Goal: Task Accomplishment & Management: Manage account settings

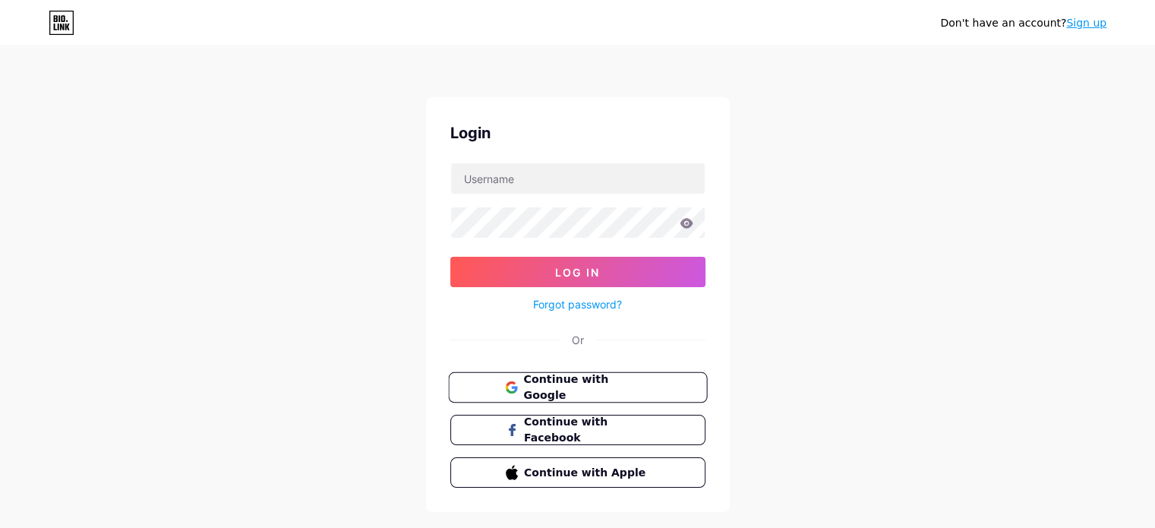
click at [615, 392] on span "Continue with Google" at bounding box center [586, 387] width 127 height 33
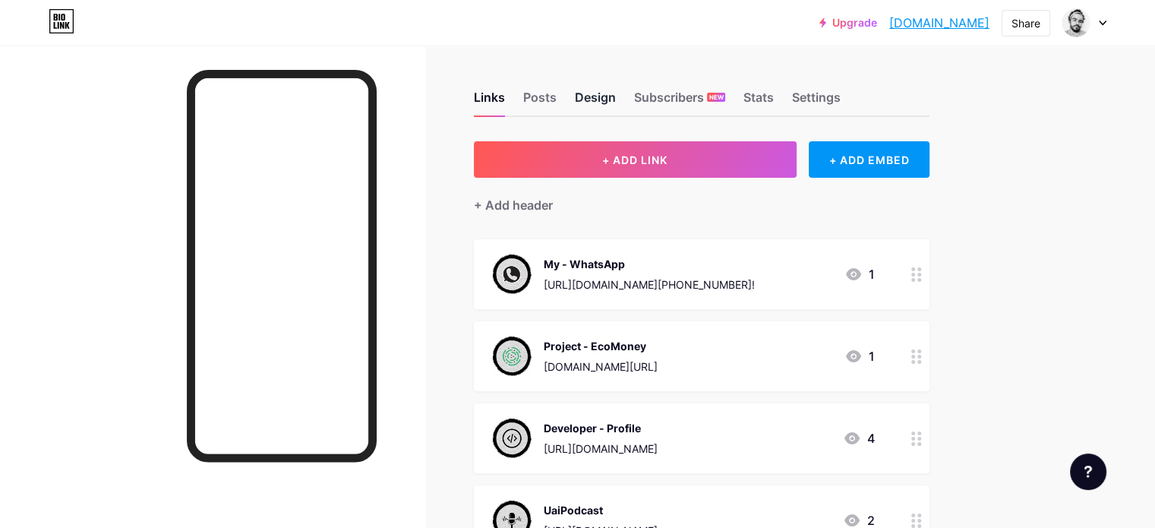
click at [616, 91] on div "Design" at bounding box center [595, 101] width 41 height 27
click at [557, 102] on div "Posts" at bounding box center [539, 101] width 33 height 27
click at [1075, 26] on img at bounding box center [1076, 23] width 24 height 24
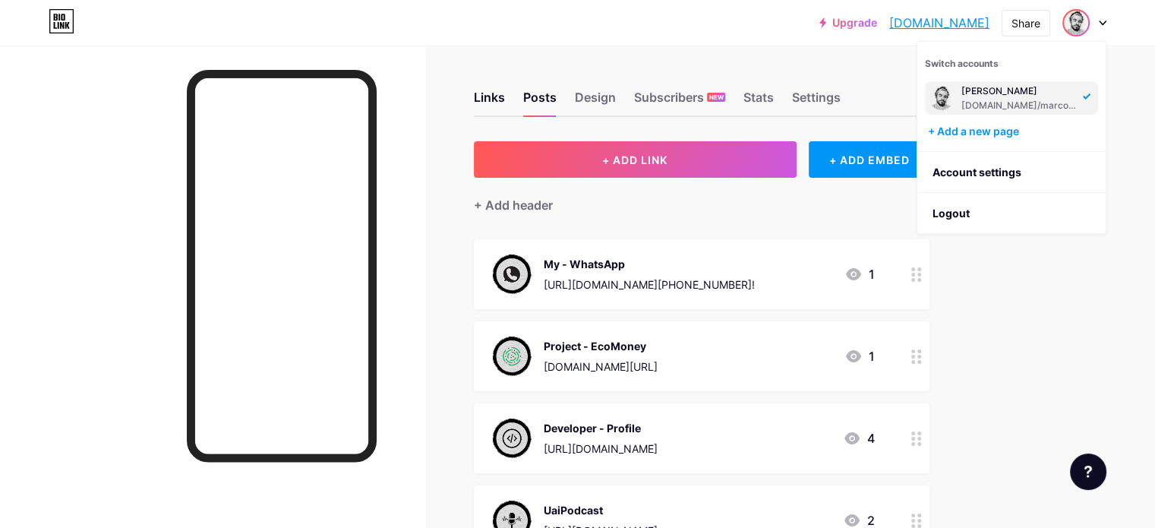
click at [932, 101] on img at bounding box center [941, 98] width 24 height 24
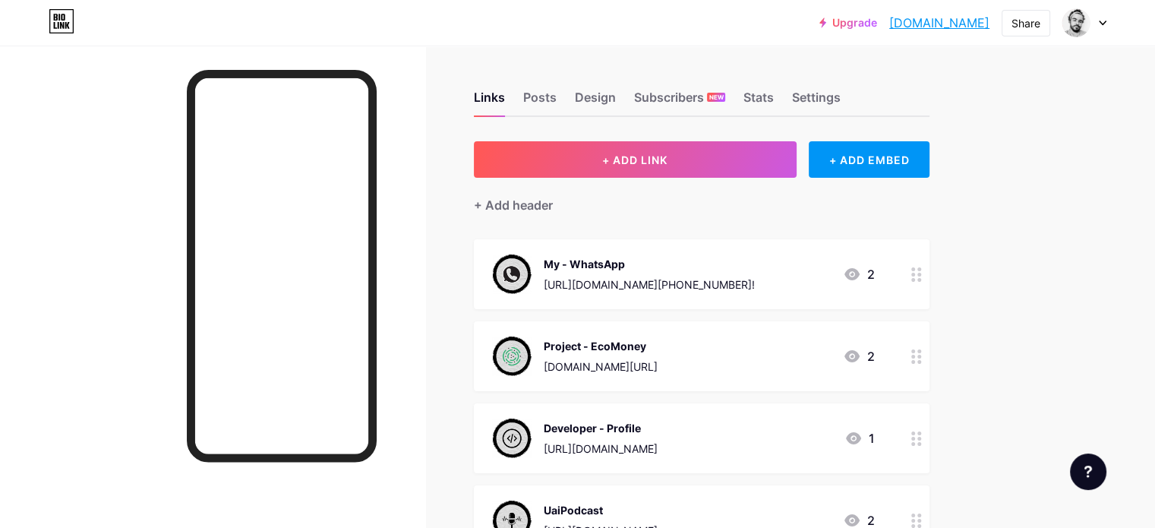
click at [1099, 23] on icon at bounding box center [1103, 22] width 8 height 5
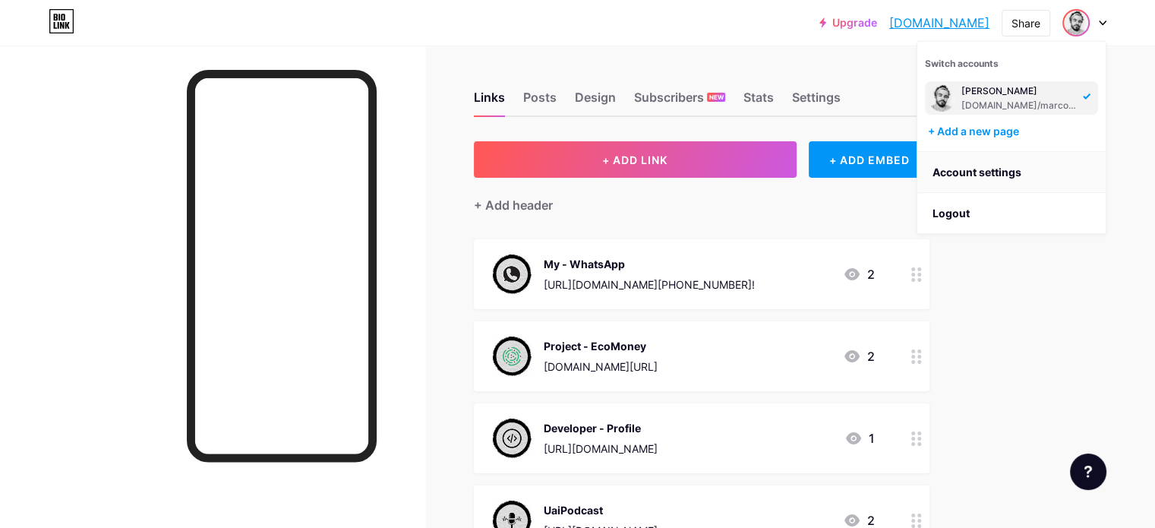
click at [983, 172] on link "Account settings" at bounding box center [1011, 172] width 188 height 41
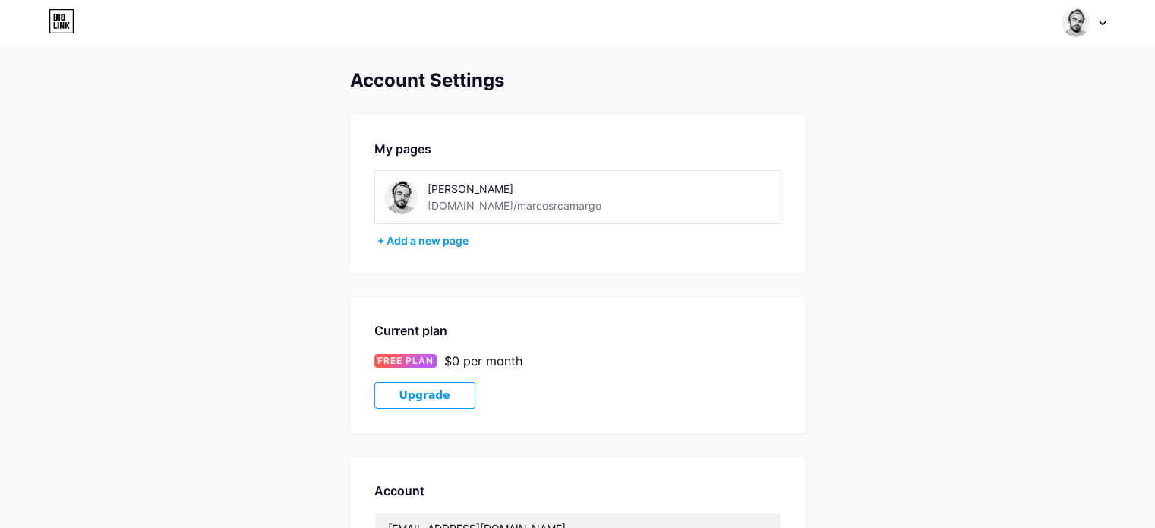
click at [400, 183] on img at bounding box center [401, 197] width 34 height 34
click at [1102, 17] on div at bounding box center [1084, 22] width 44 height 27
click at [970, 167] on link "Dashboard" at bounding box center [1011, 172] width 188 height 41
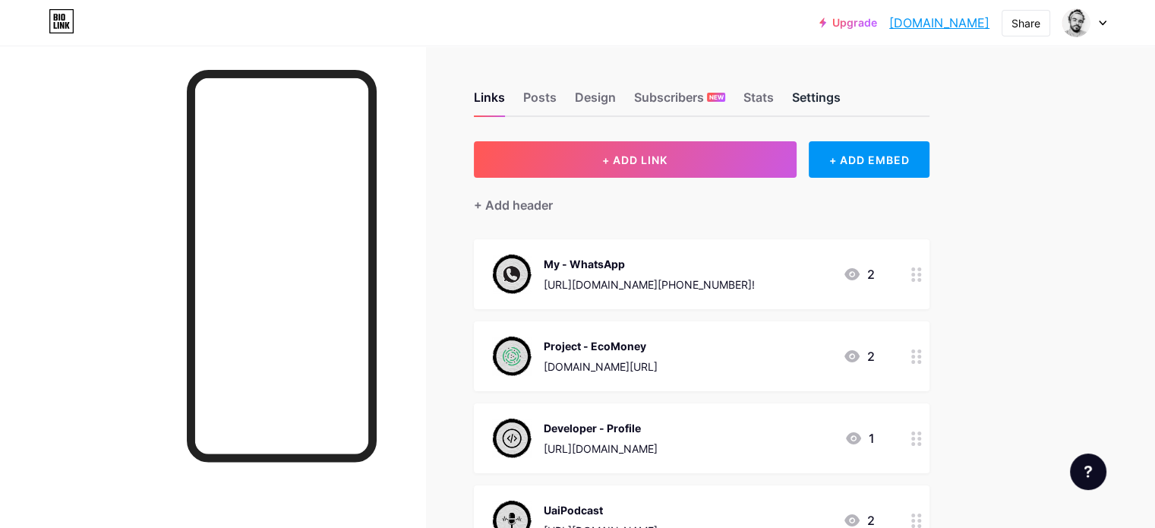
click at [840, 90] on div "Settings" at bounding box center [816, 101] width 49 height 27
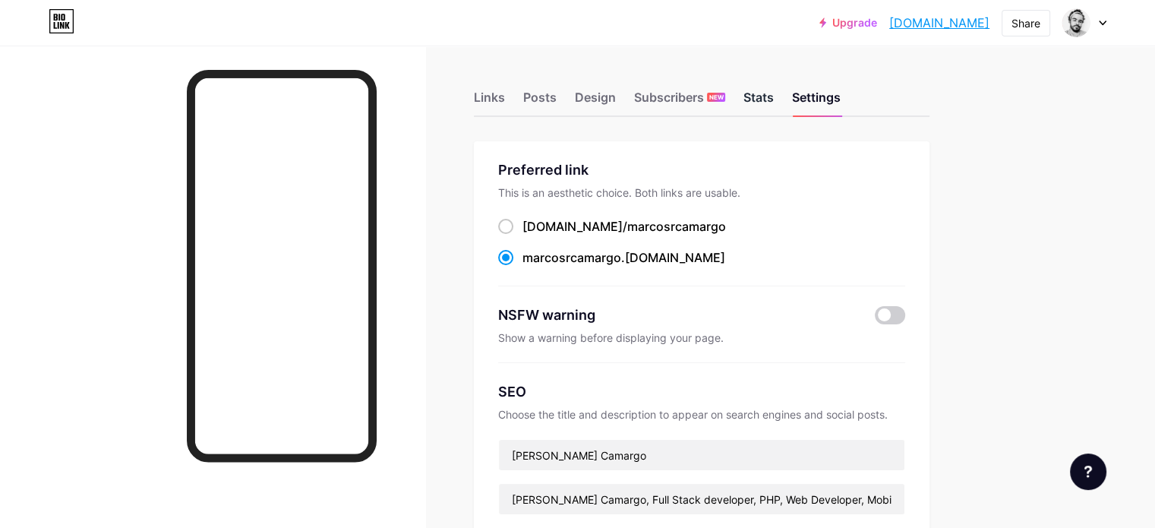
click at [774, 96] on div "Stats" at bounding box center [758, 101] width 30 height 27
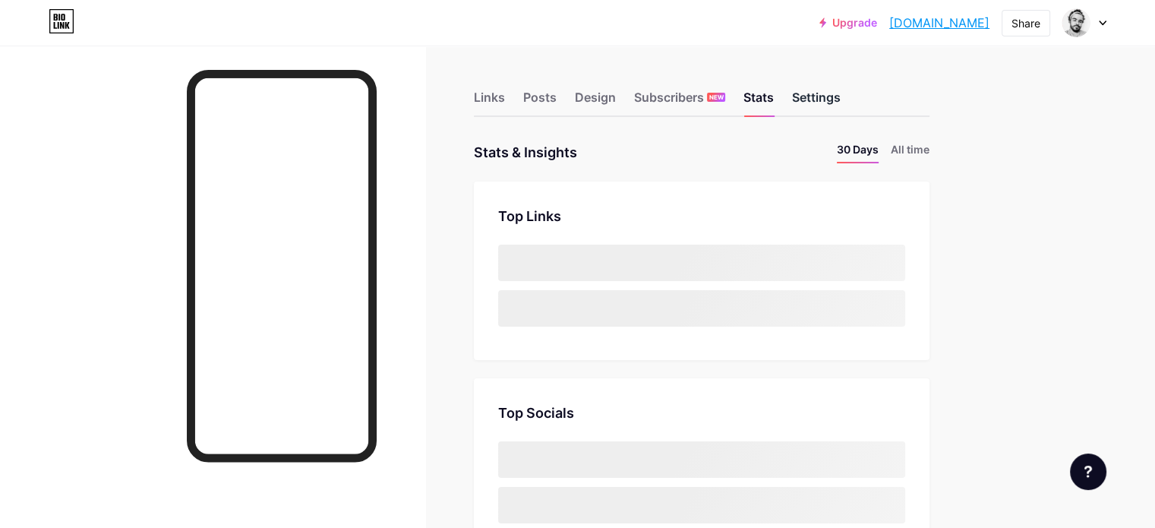
click at [840, 103] on div "Settings" at bounding box center [816, 101] width 49 height 27
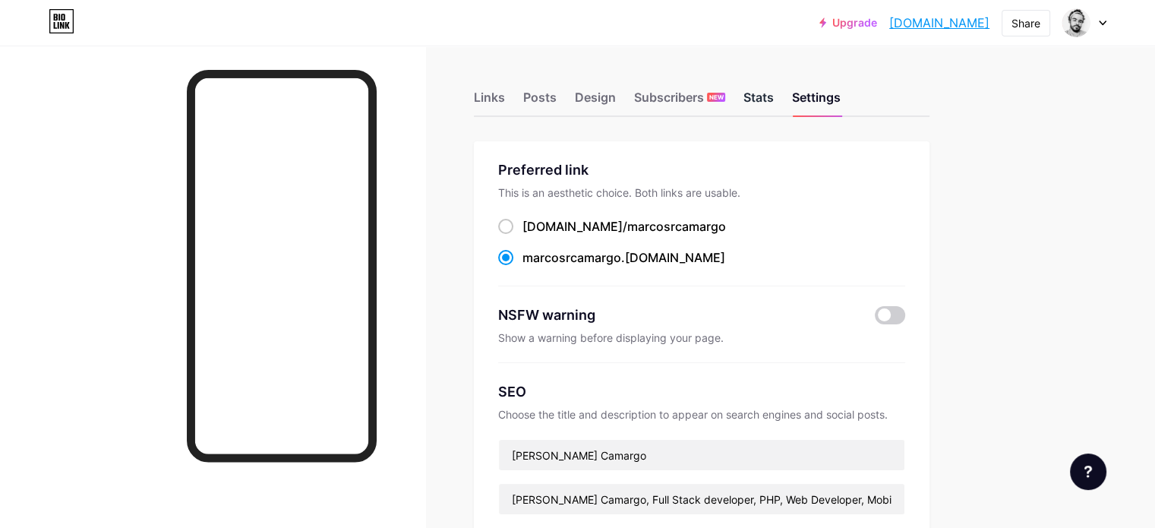
click at [774, 99] on div "Stats" at bounding box center [758, 101] width 30 height 27
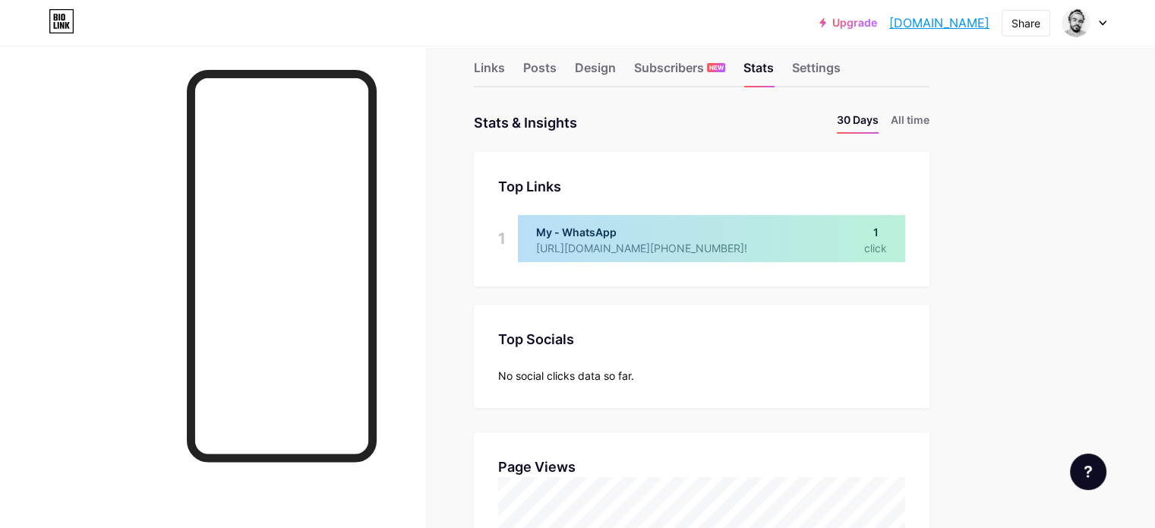
scroll to position [27, 0]
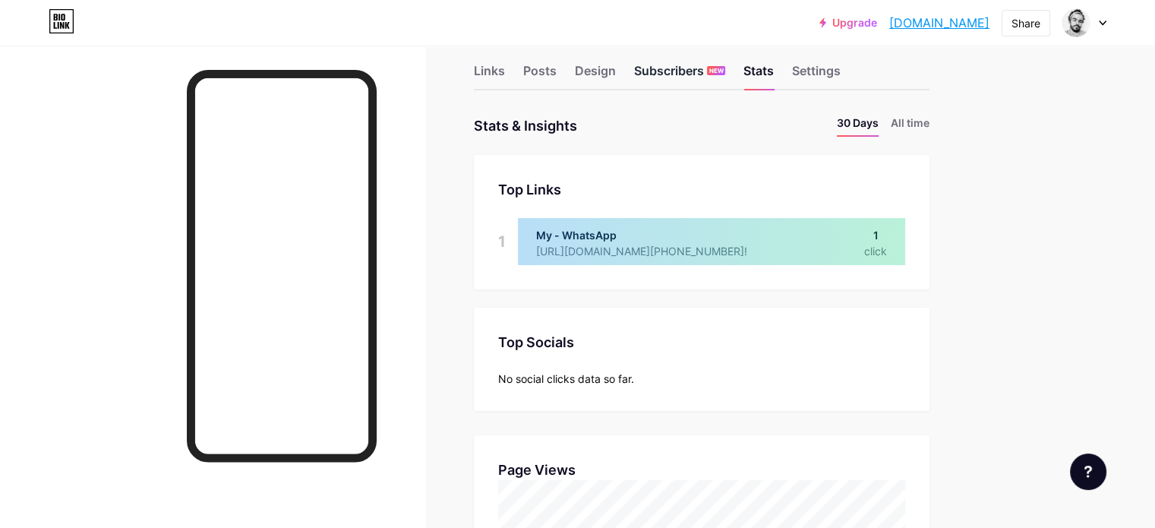
click at [725, 70] on div "Subscribers NEW" at bounding box center [679, 74] width 91 height 27
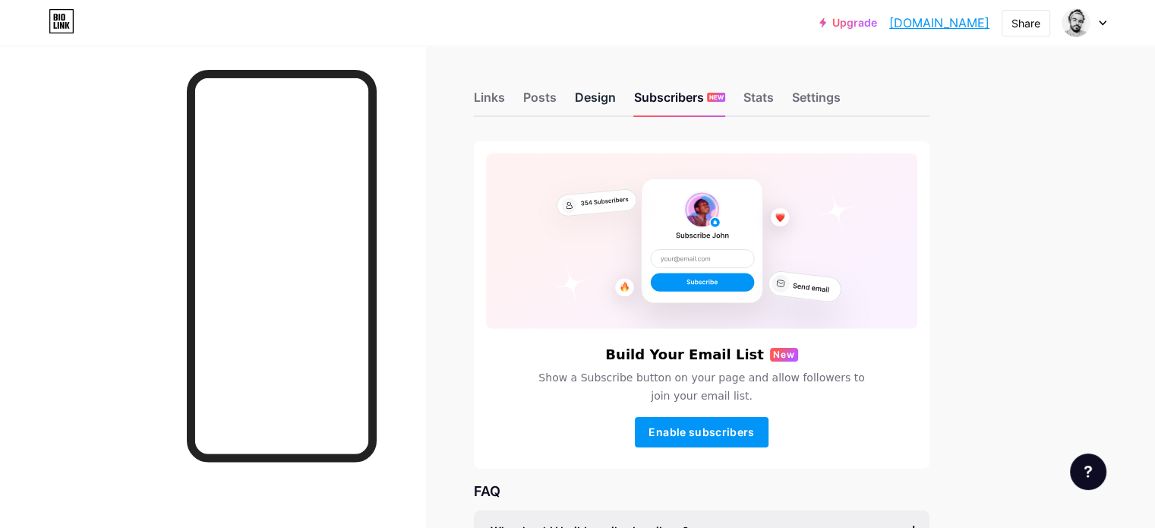
click at [616, 101] on div "Design" at bounding box center [595, 101] width 41 height 27
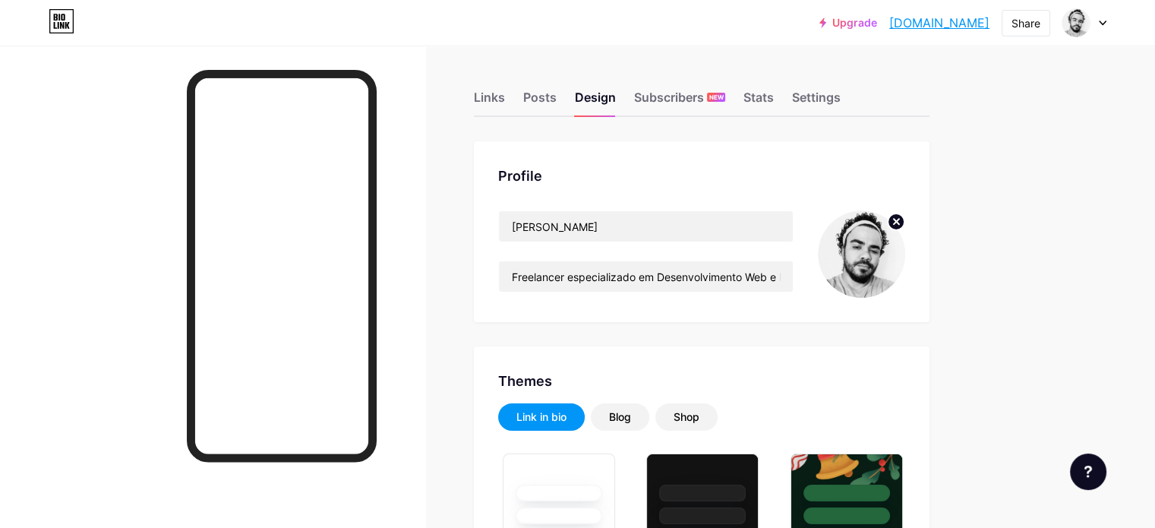
type input "#ffffff"
type input "#000000"
click at [904, 221] on circle at bounding box center [896, 221] width 17 height 17
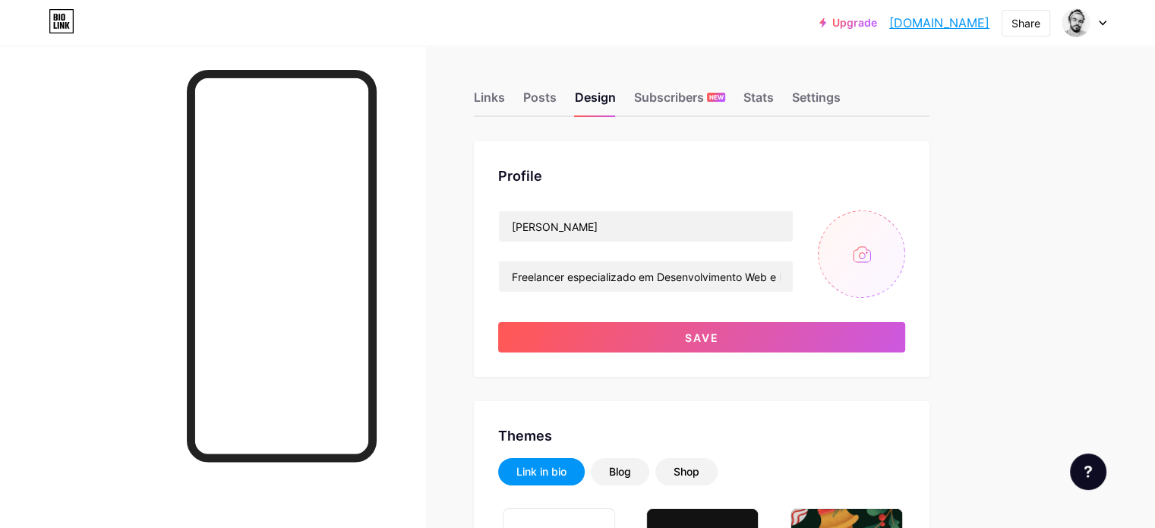
click at [905, 252] on input "file" at bounding box center [861, 253] width 87 height 87
type input "C:\fakepath\IMG_20241023_084148.jpg"
click at [904, 222] on circle at bounding box center [896, 221] width 17 height 17
click at [905, 248] on input "file" at bounding box center [861, 253] width 87 height 87
type input "C:\fakepath\IMG_20241228_000616_23.jpg"
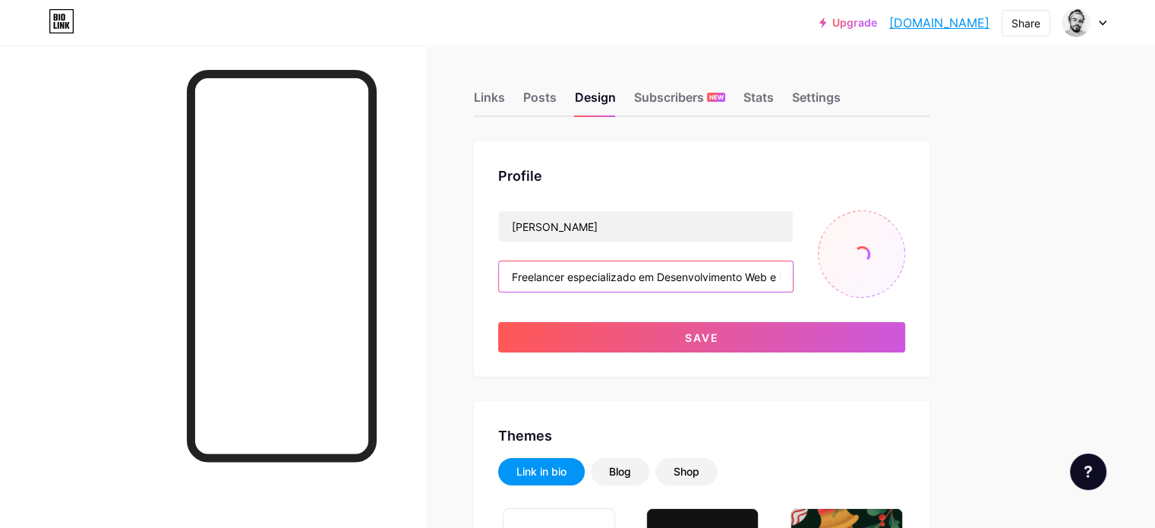
click at [613, 279] on input "Freelancer especializado em Desenvolvimento Web e Mobile APIs e Integrações." at bounding box center [646, 276] width 294 height 30
paste input ""C:\Users\ACER\Pictures\BKP-CEL 17062025\IMG_20241023_084148.jpg""
type input ""C:\Users\ACER\Pictures\BKP-CEL 17062025\IMG_20241023_084148.jpg""
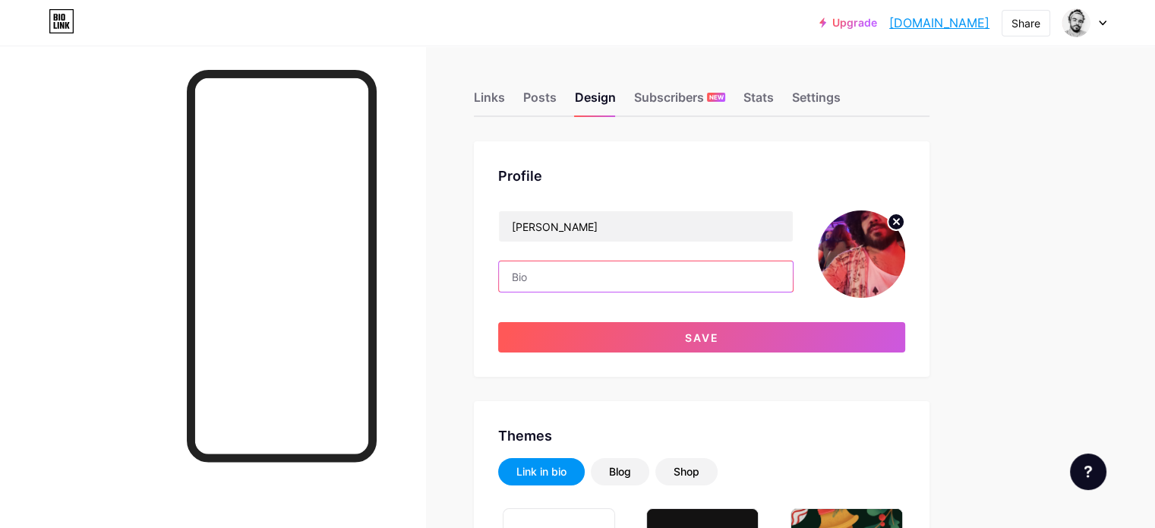
paste input "Marcos Rubens de Camargo é desenvolvedor, comunicador e produtor cultural. Form…"
type input "Marcos Rubens de Camargo é desenvolvedor, comunicador e produtor cultural. Form…"
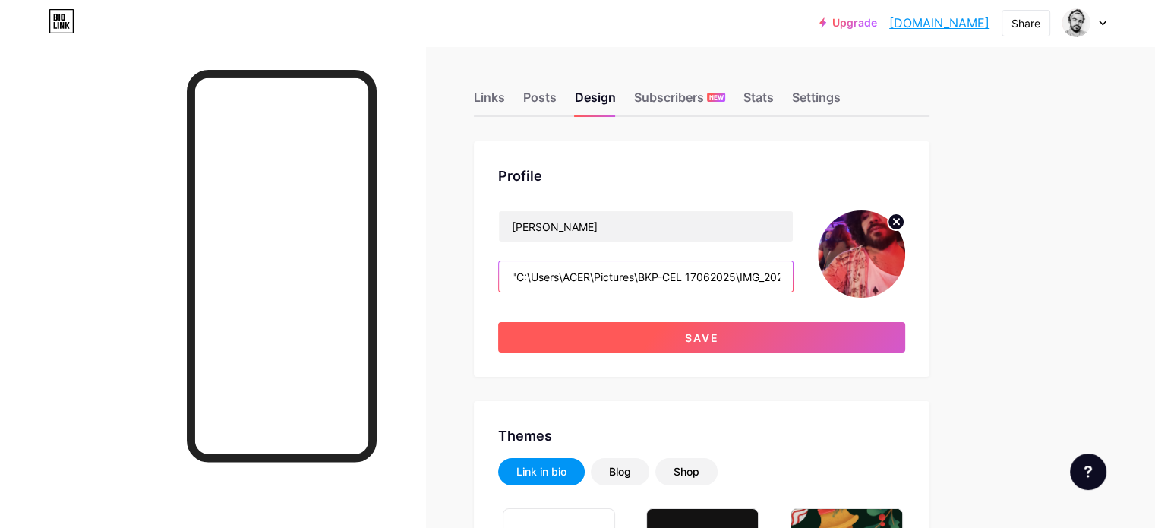
paste input "Marcos Rubens de Camargo é desenvolvedor, comunicador e produtor cultural. Form…"
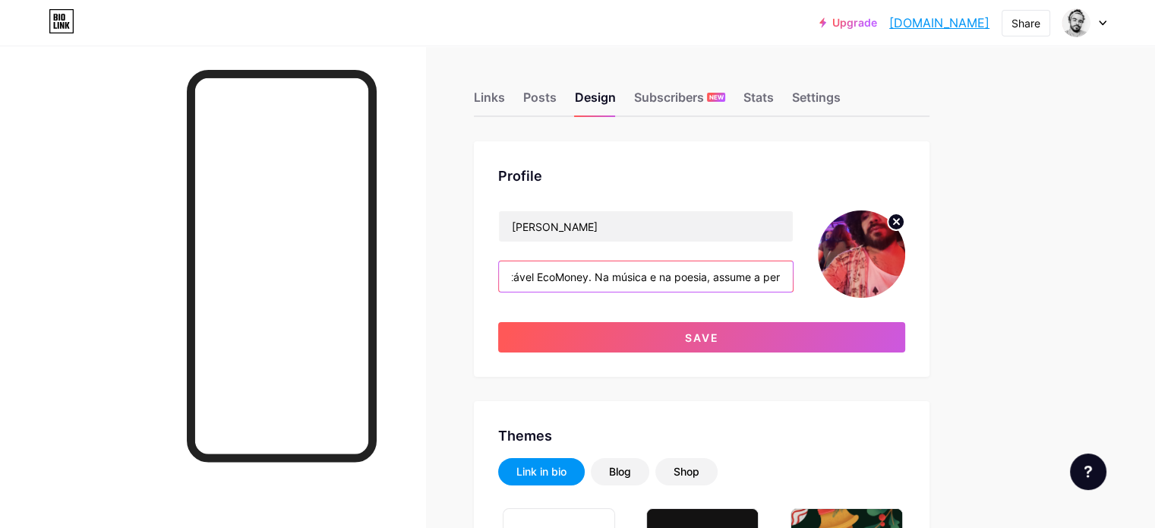
click at [657, 270] on input "Marcos Rubens de Camargo é desenvolvedor, comunicador e produtor cultural. Form…" at bounding box center [646, 276] width 294 height 30
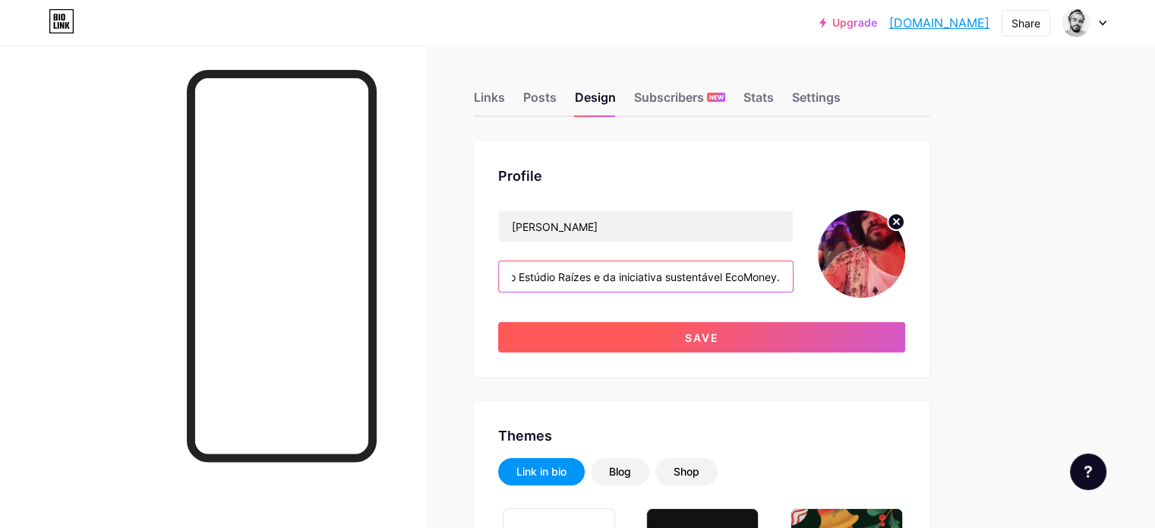
scroll to position [0, 2215]
type input "Marcos Rubens de Camargo é desenvolvedor, comunicador e produtor cultural. Form…"
click at [731, 333] on button "Save" at bounding box center [701, 337] width 407 height 30
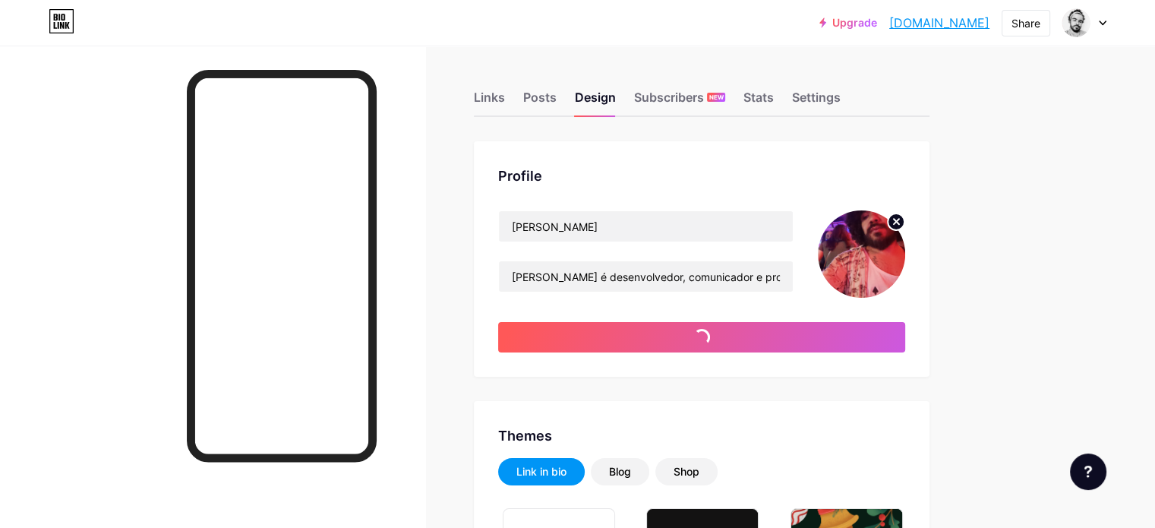
click at [922, 24] on link "marcosrcamargo.bio.link" at bounding box center [939, 23] width 100 height 18
